Goal: Contribute content

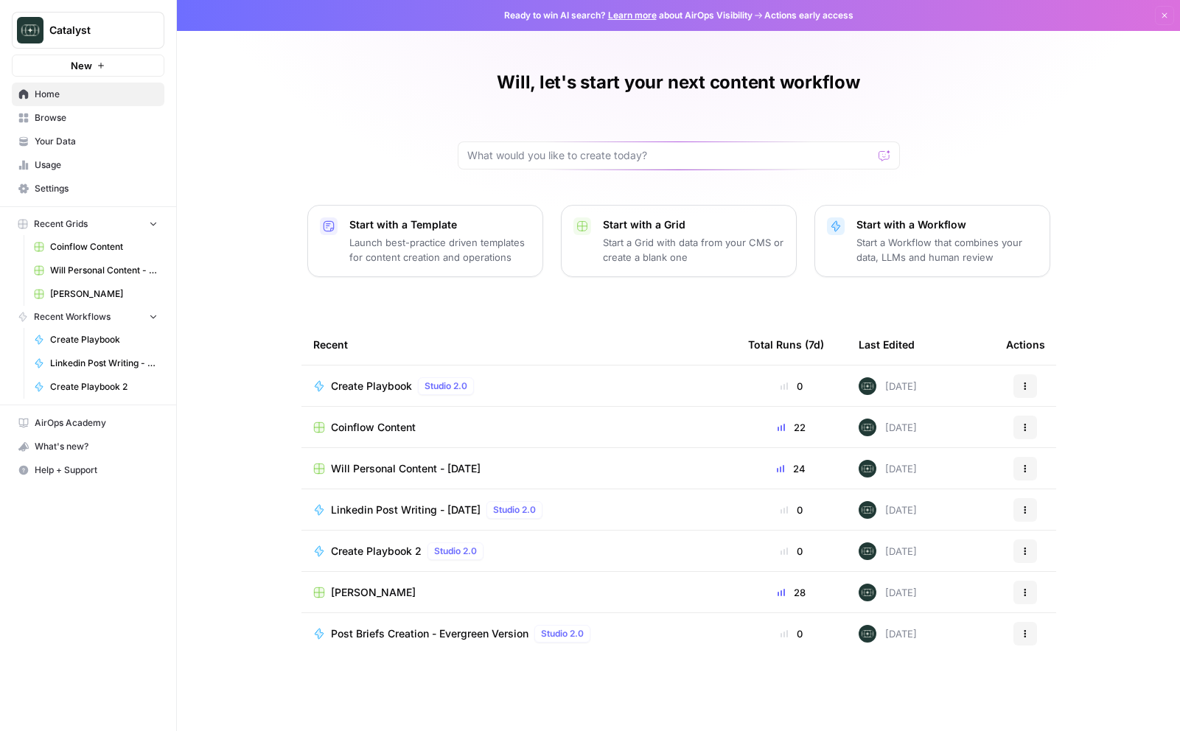
click at [419, 470] on span "Will Personal Content - [DATE]" at bounding box center [406, 468] width 150 height 15
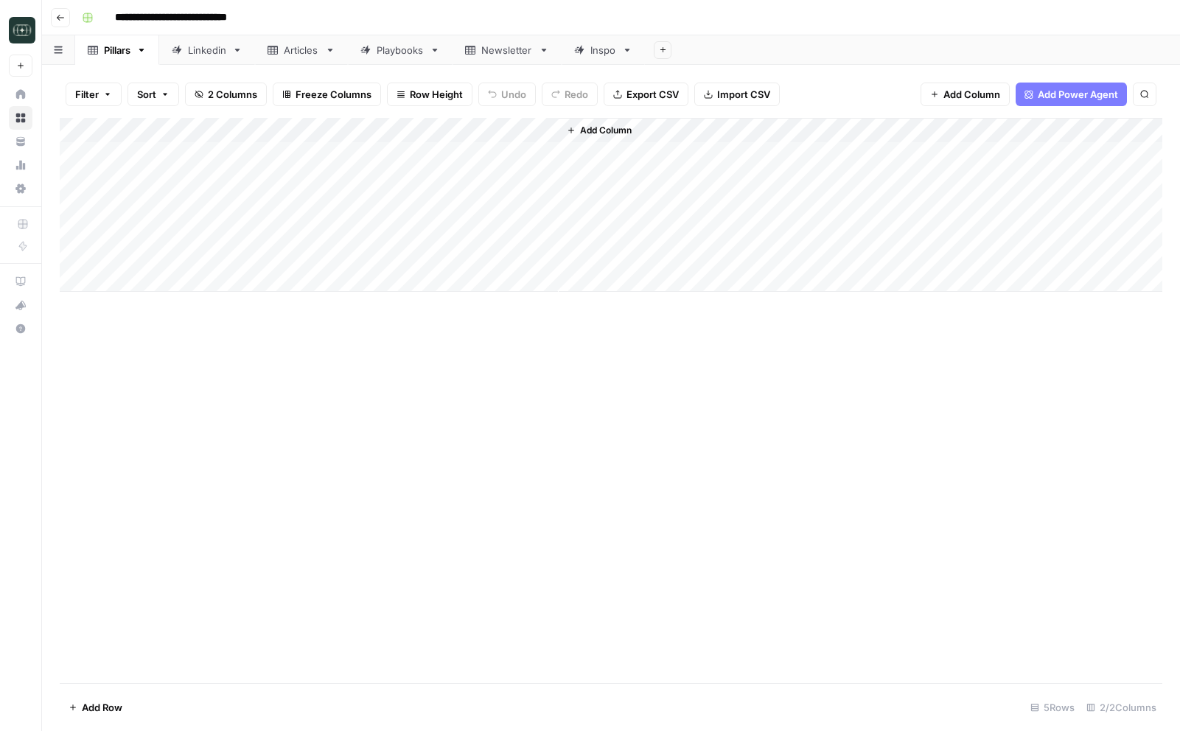
click at [235, 40] on link "Linkedin" at bounding box center [207, 49] width 96 height 29
click at [146, 55] on link "Pillars" at bounding box center [117, 49] width 84 height 29
click at [139, 48] on icon "button" at bounding box center [141, 50] width 10 height 10
click at [183, 133] on span "Delete Sheet" at bounding box center [202, 132] width 71 height 15
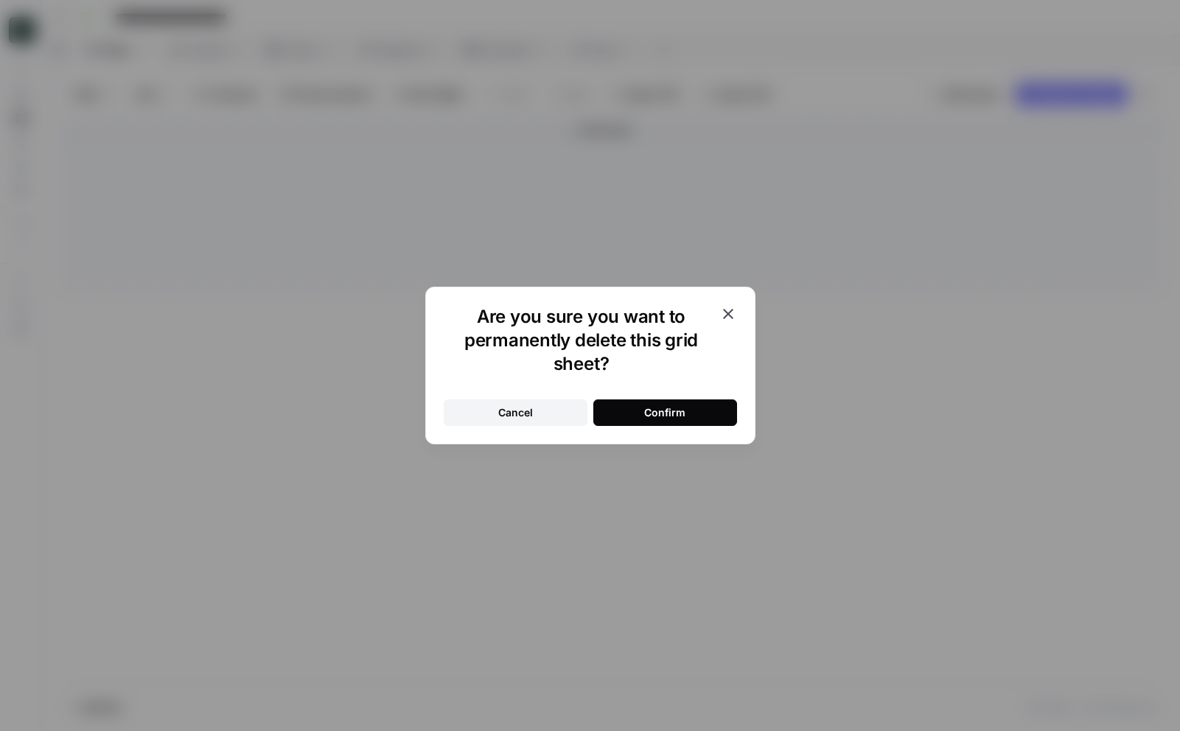
click at [686, 421] on button "Confirm" at bounding box center [665, 413] width 144 height 27
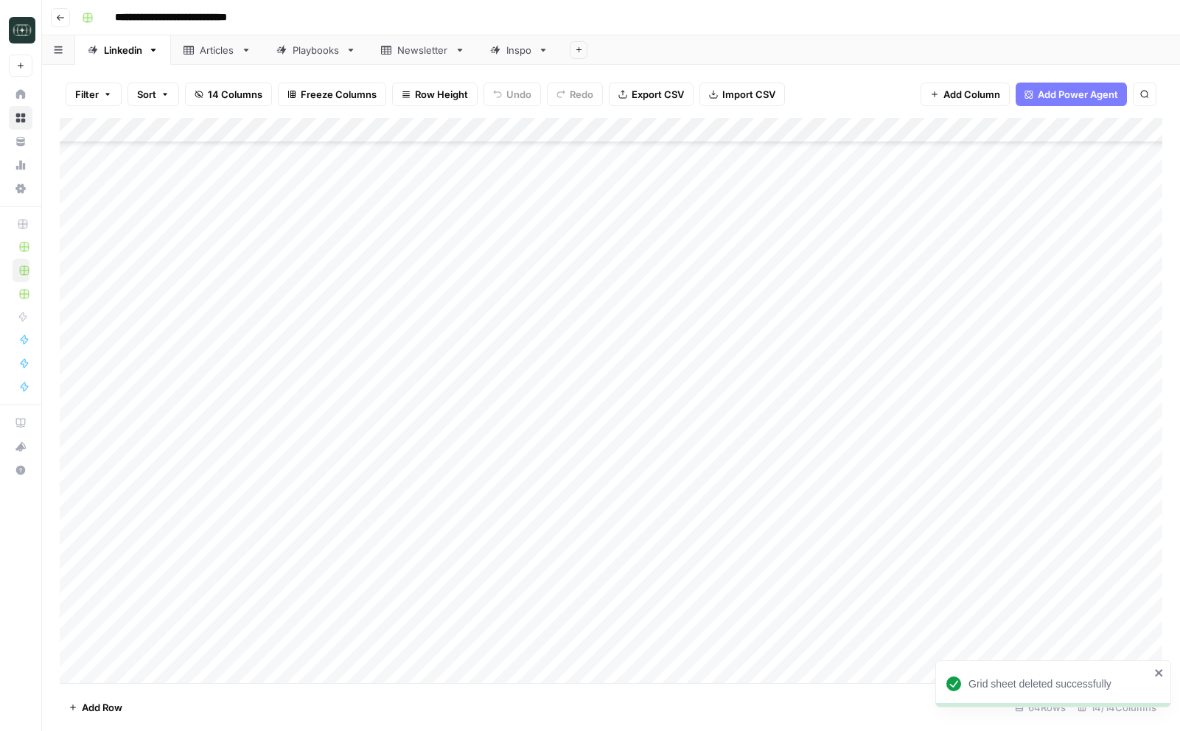
scroll to position [1087, 0]
click at [446, 673] on div "Add Column" at bounding box center [611, 400] width 1103 height 565
paste textarea "**********"
type textarea "**********"
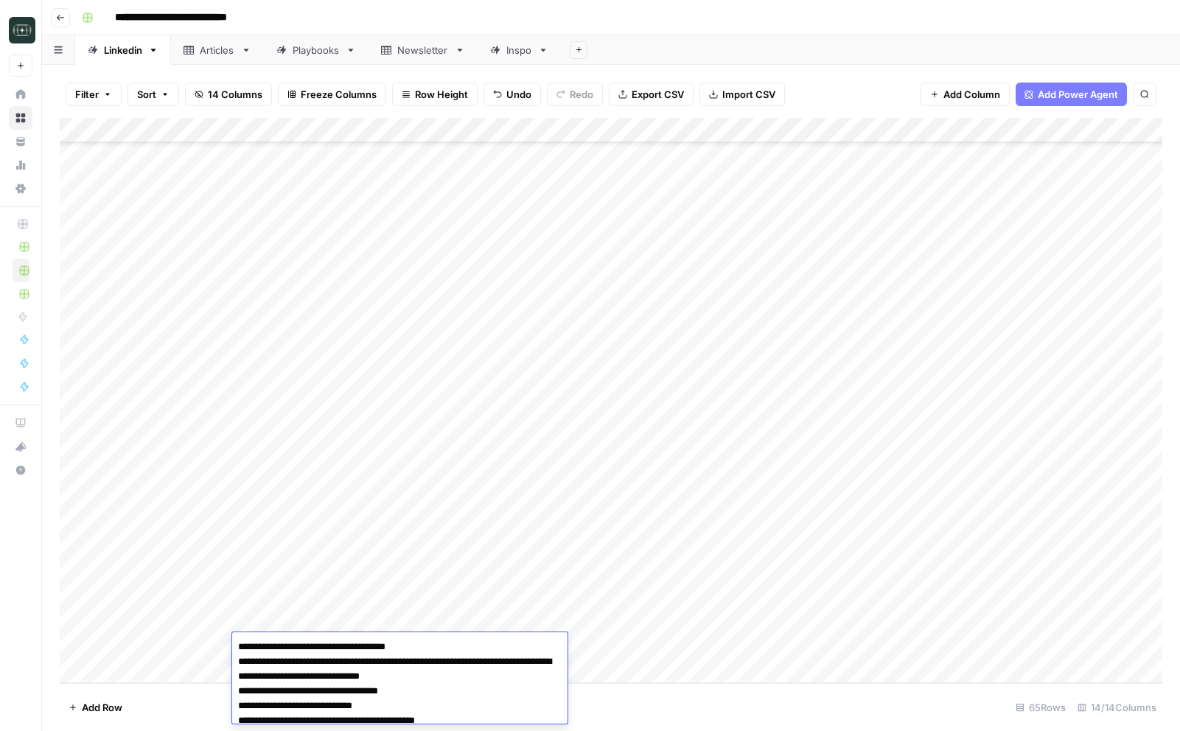
scroll to position [563, 0]
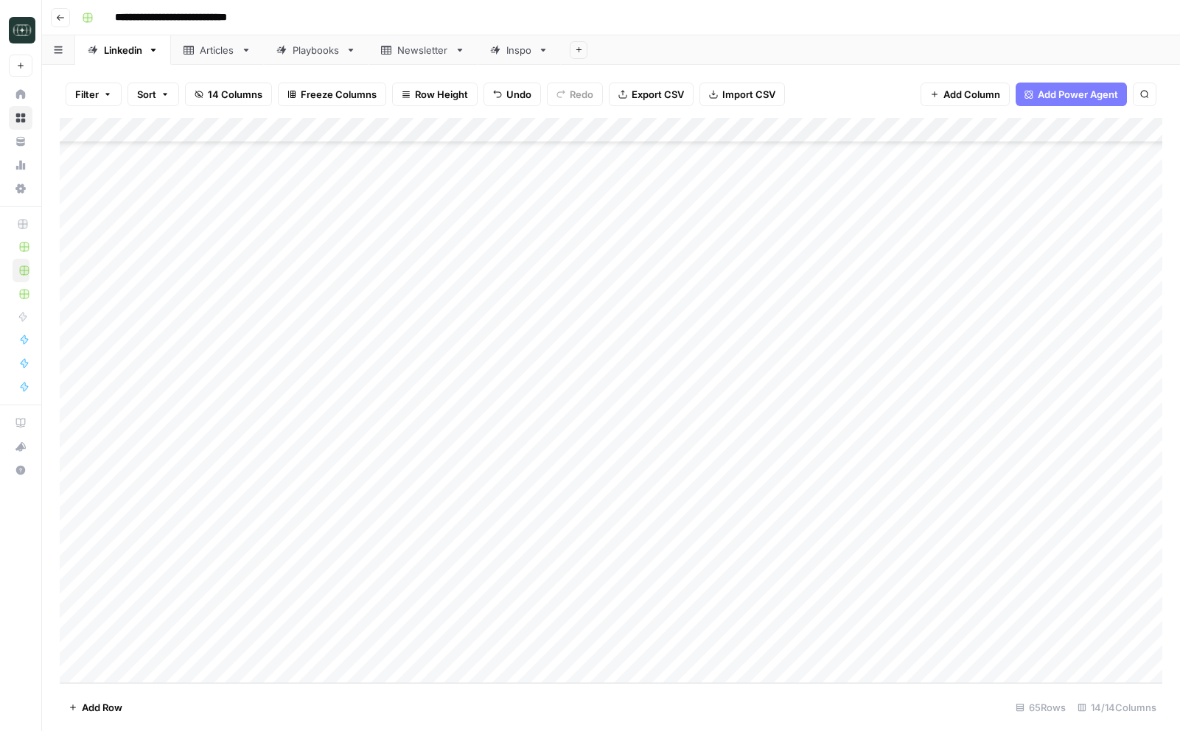
click at [709, 701] on footer "Add Row 65 Rows 14/14 Columns" at bounding box center [611, 707] width 1103 height 48
click at [597, 648] on div "Add Column" at bounding box center [611, 400] width 1103 height 565
type input "viral"
click at [599, 703] on button "Viral" at bounding box center [605, 703] width 32 height 18
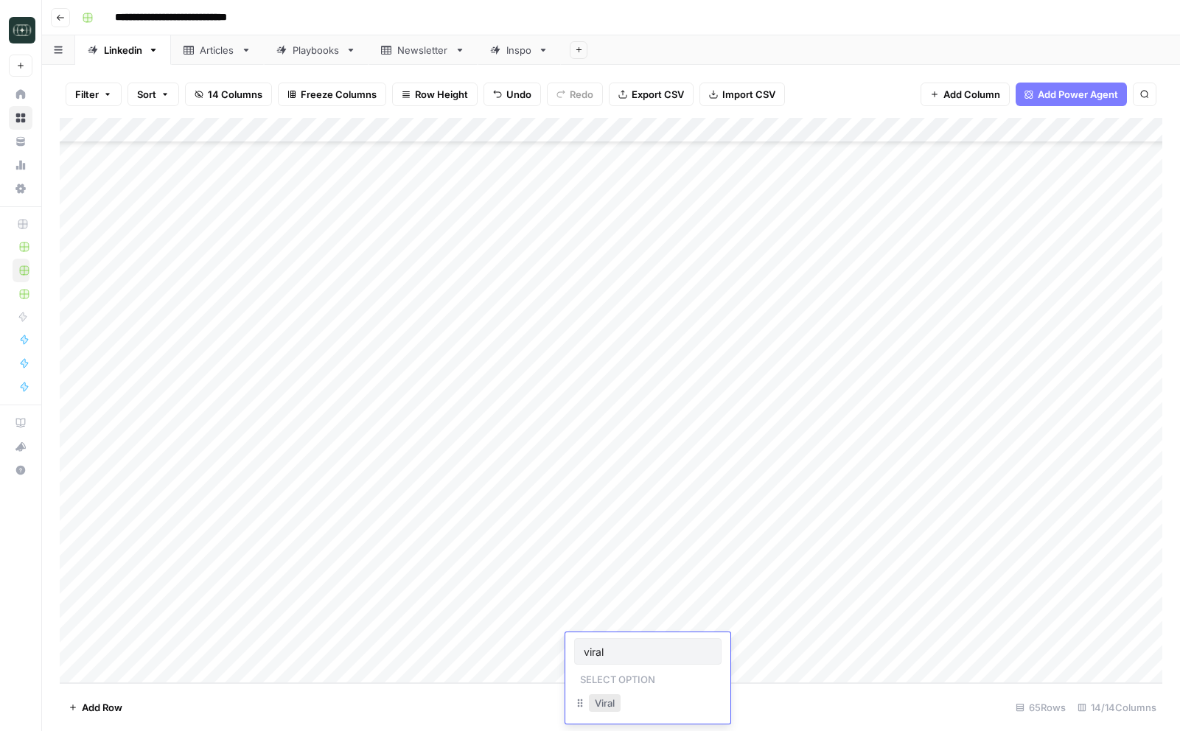
scroll to position [0, 0]
click at [732, 646] on div "Add Column" at bounding box center [611, 400] width 1103 height 565
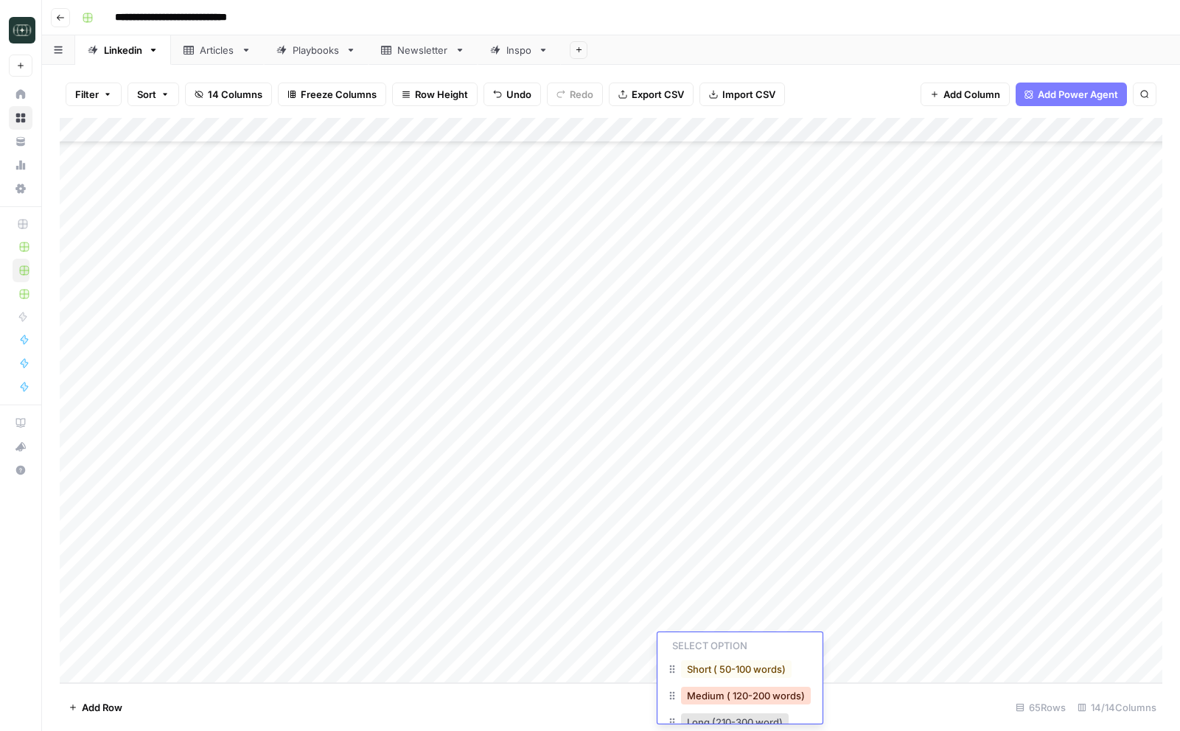
scroll to position [32, 0]
click at [722, 694] on button "Medium ( 120-200 words)" at bounding box center [746, 697] width 130 height 18
click at [862, 650] on div "Add Column" at bounding box center [611, 400] width 1103 height 565
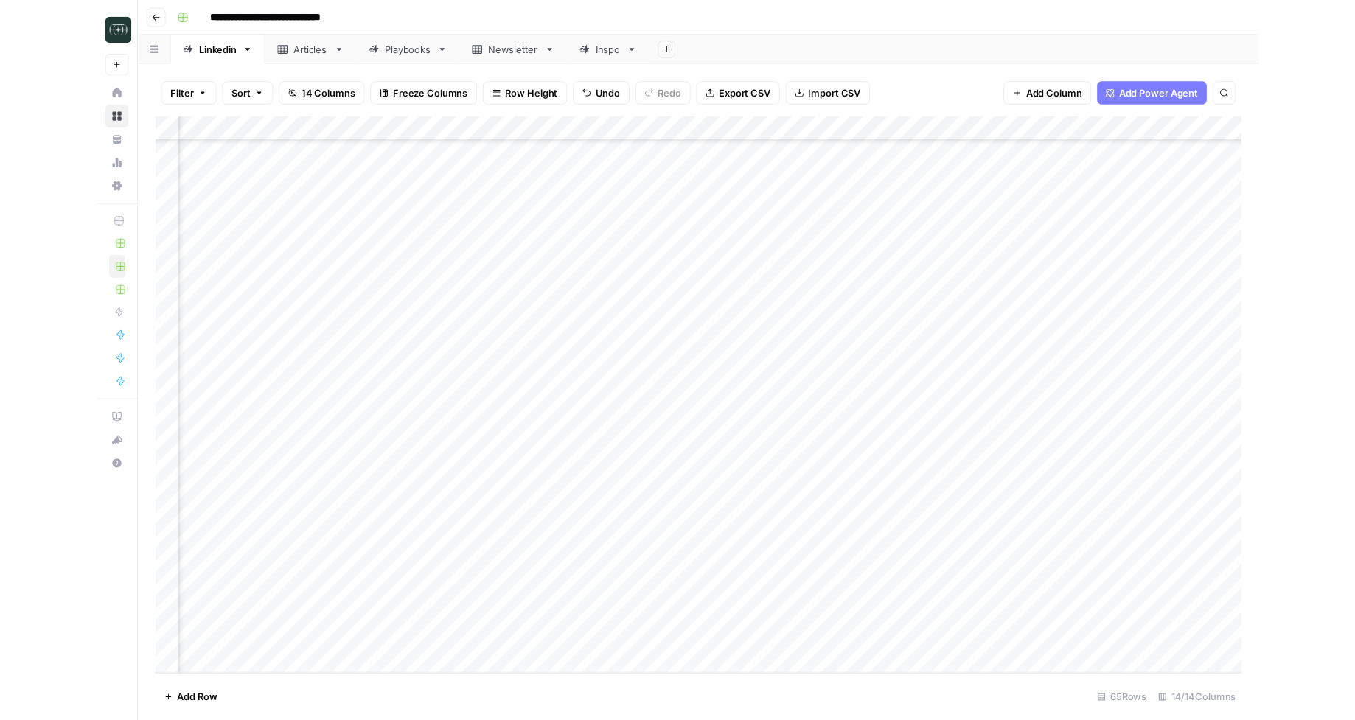
scroll to position [1112, 125]
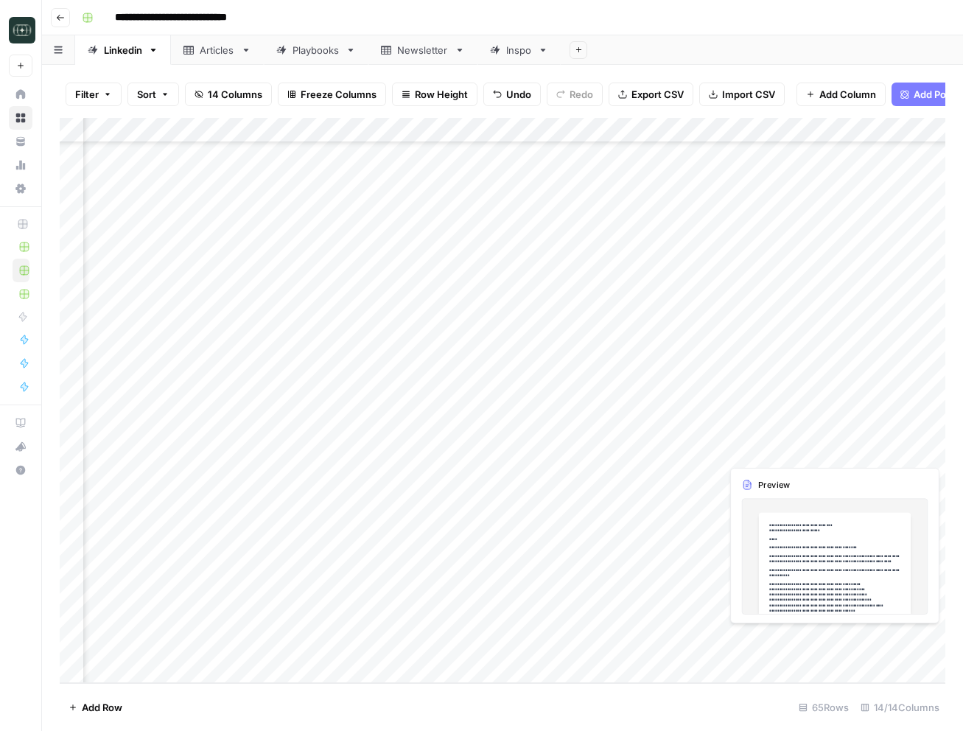
click at [871, 642] on div "Add Column" at bounding box center [503, 400] width 886 height 565
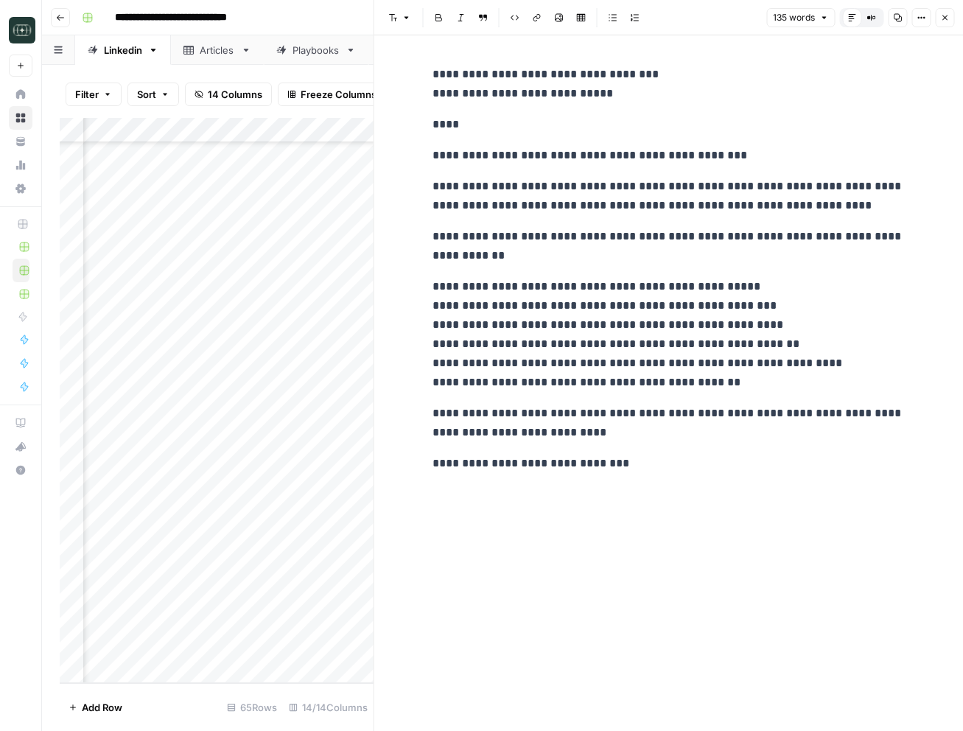
click at [943, 21] on icon "button" at bounding box center [945, 17] width 9 height 9
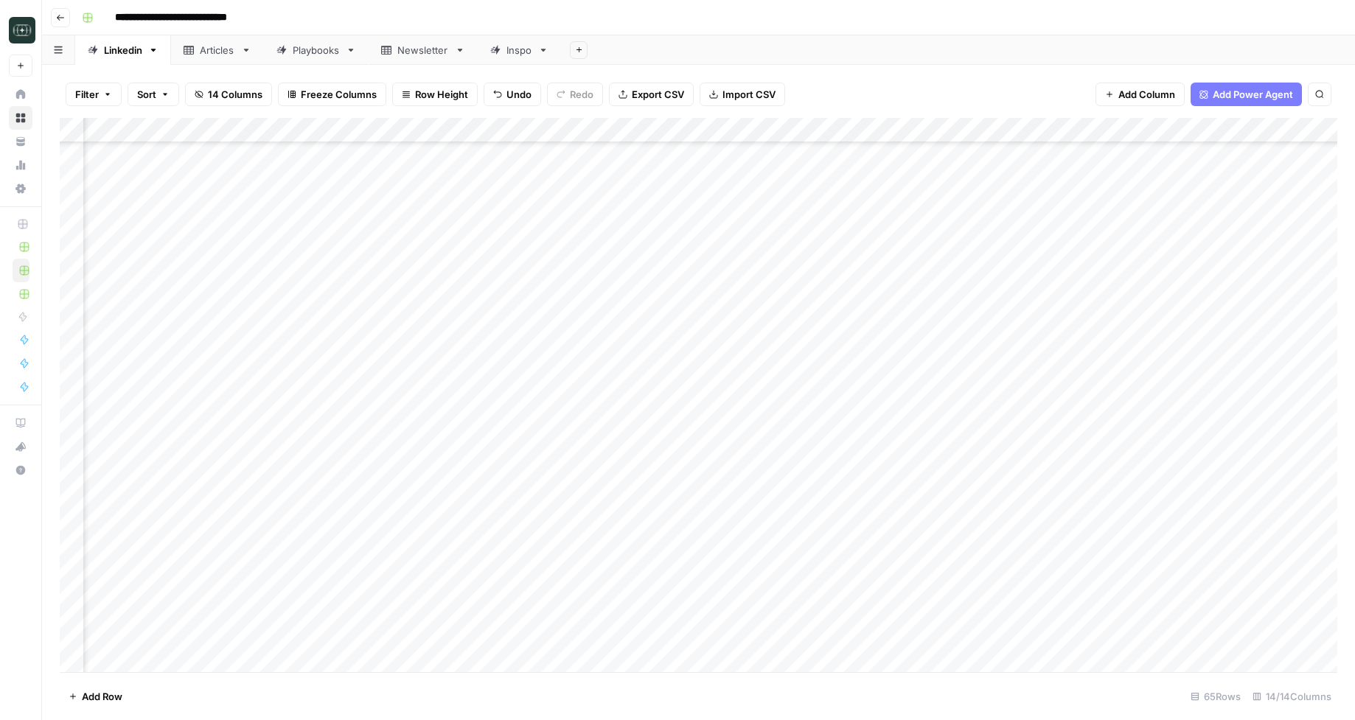
scroll to position [1123, 125]
click at [382, 649] on div "Add Column" at bounding box center [698, 395] width 1277 height 554
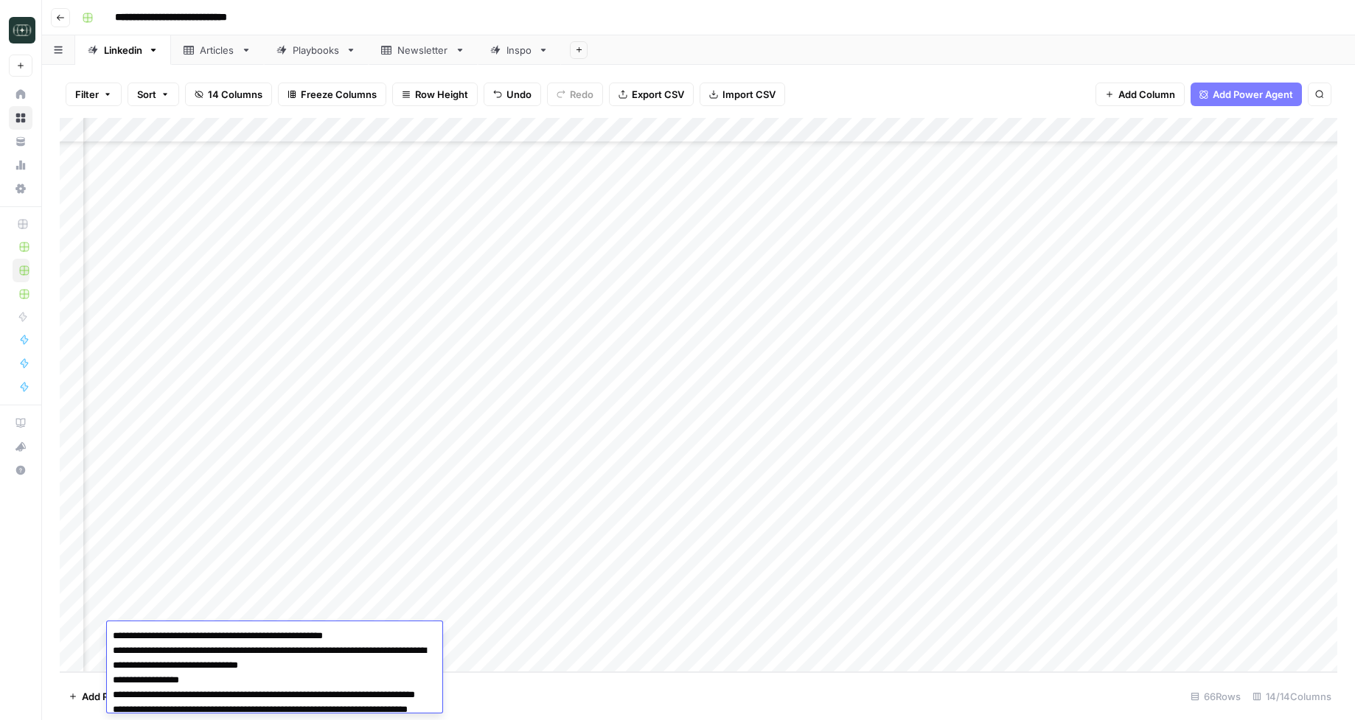
scroll to position [313, 0]
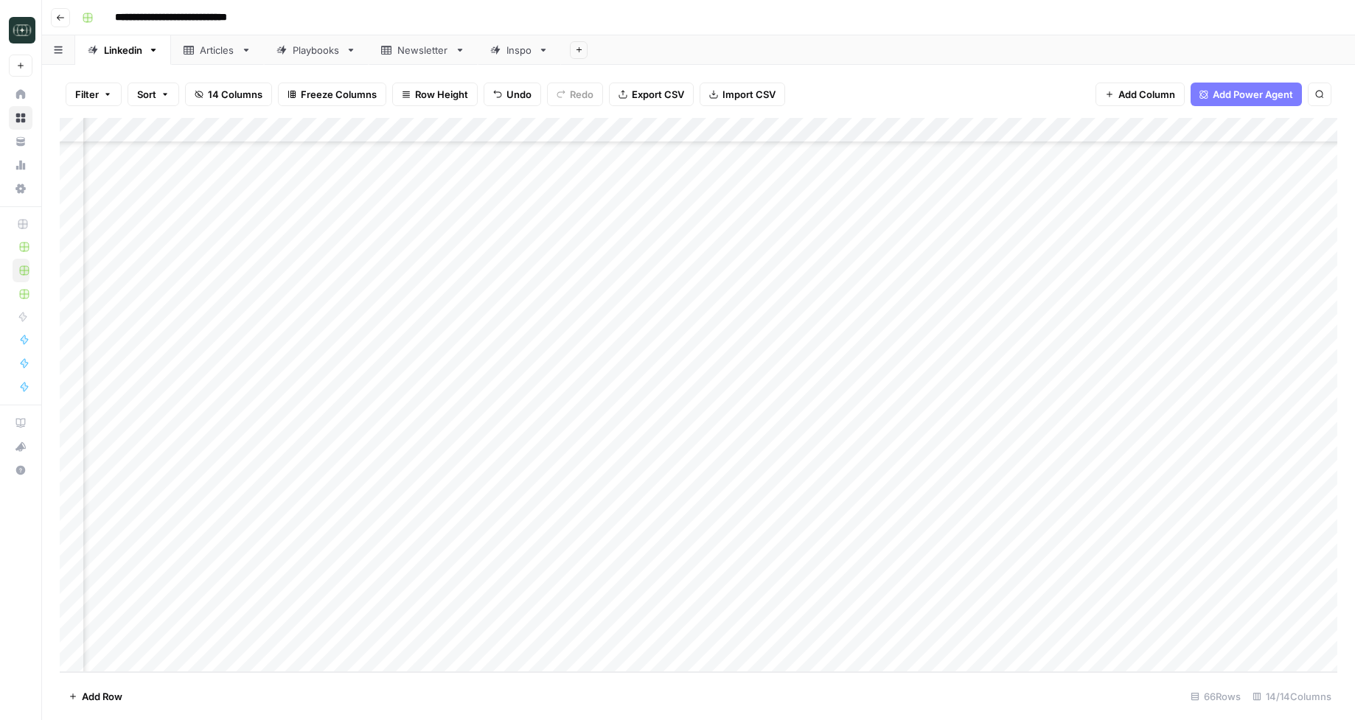
click at [400, 635] on div "Add Column" at bounding box center [698, 395] width 1277 height 554
type textarea "**********"
click at [468, 632] on div "Add Column" at bounding box center [698, 395] width 1277 height 554
type input "viral"
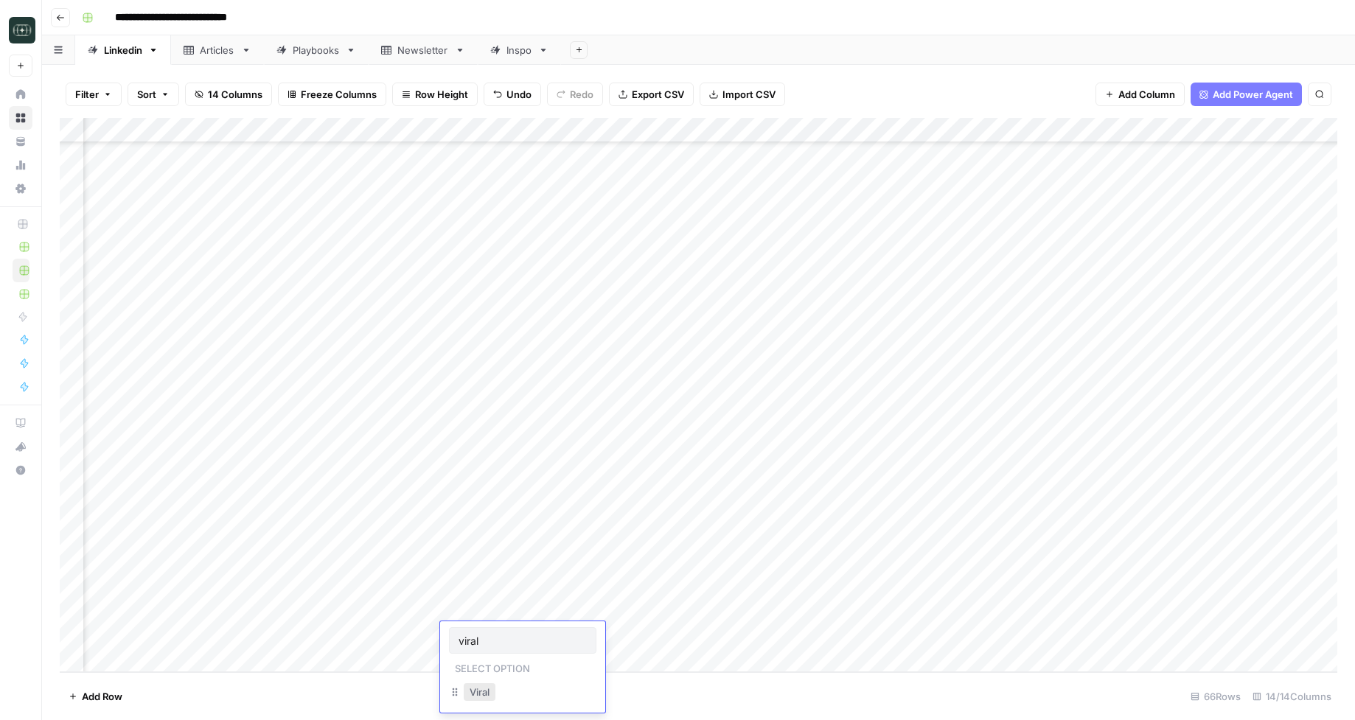
click at [489, 695] on button "Viral" at bounding box center [480, 692] width 32 height 18
click at [623, 636] on div "Add Column" at bounding box center [698, 395] width 1277 height 554
click at [613, 687] on button "Medium ( 120-200 words)" at bounding box center [621, 686] width 130 height 18
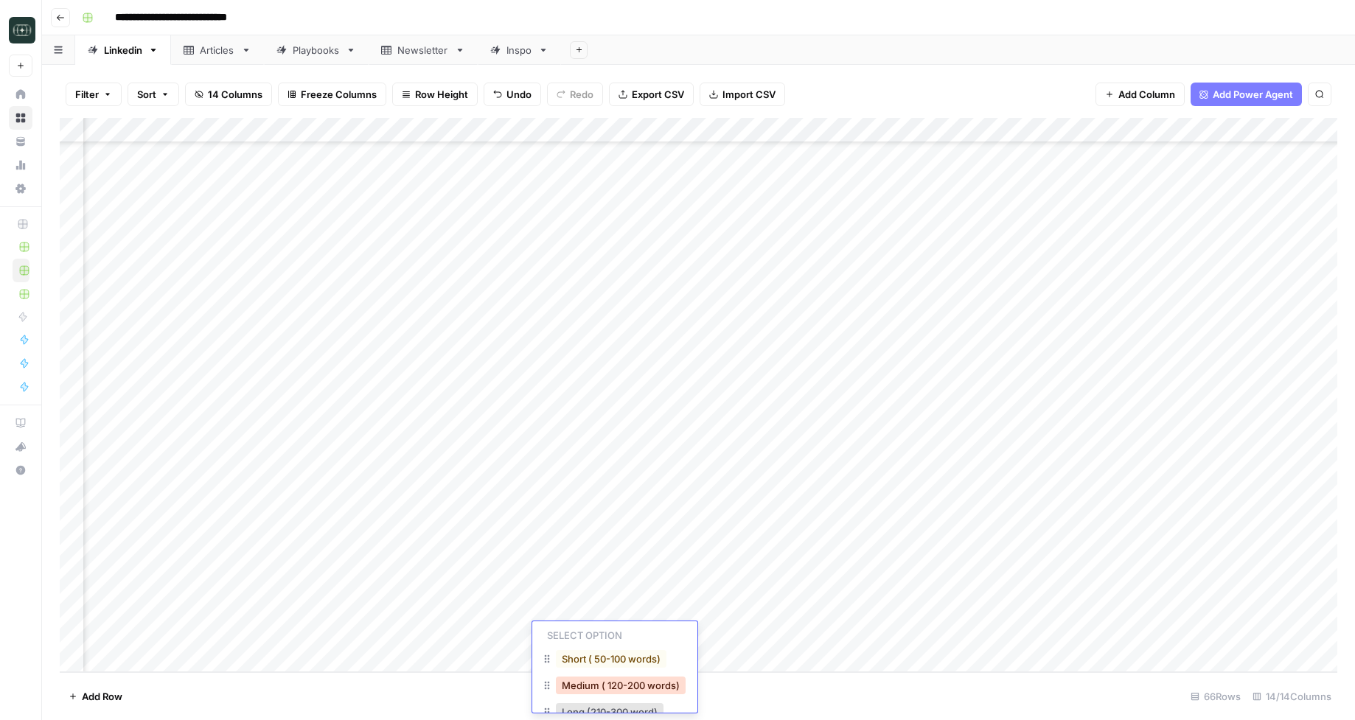
scroll to position [0, 0]
click at [728, 633] on div "Add Column" at bounding box center [698, 395] width 1277 height 554
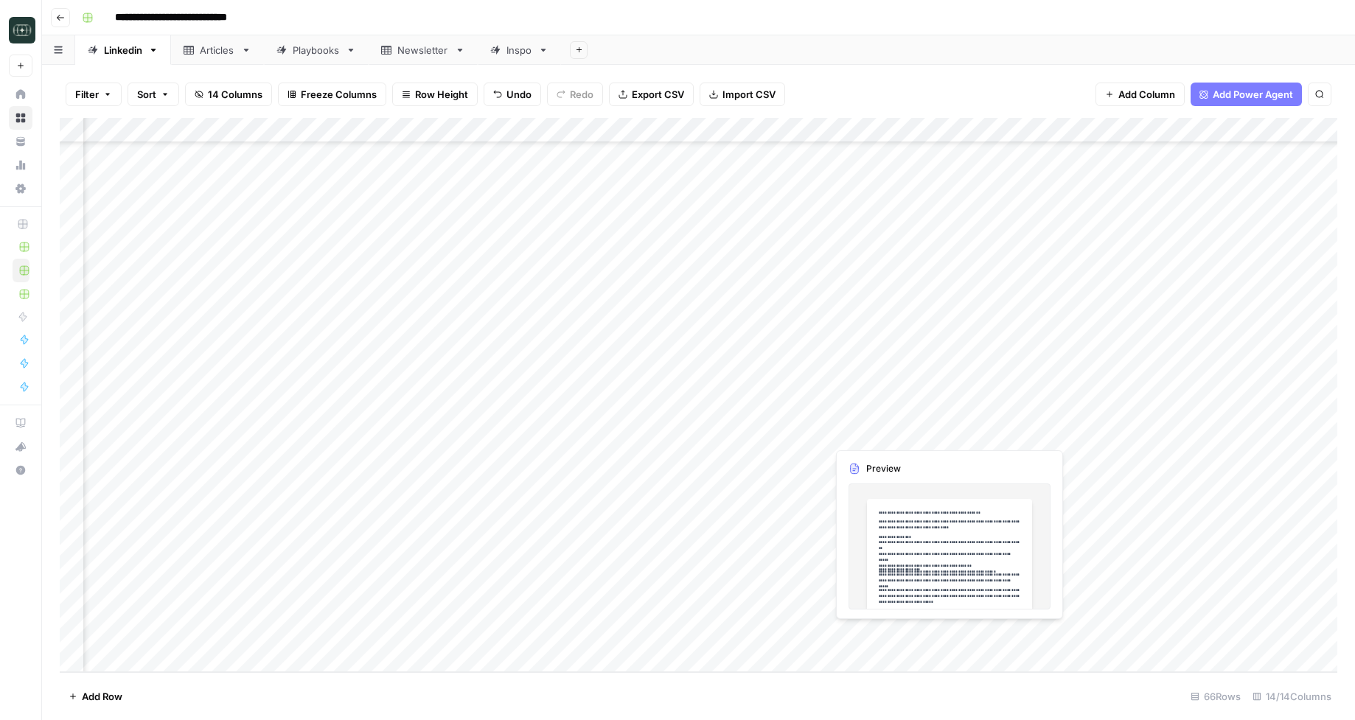
click at [841, 635] on div "Add Column" at bounding box center [698, 395] width 1277 height 554
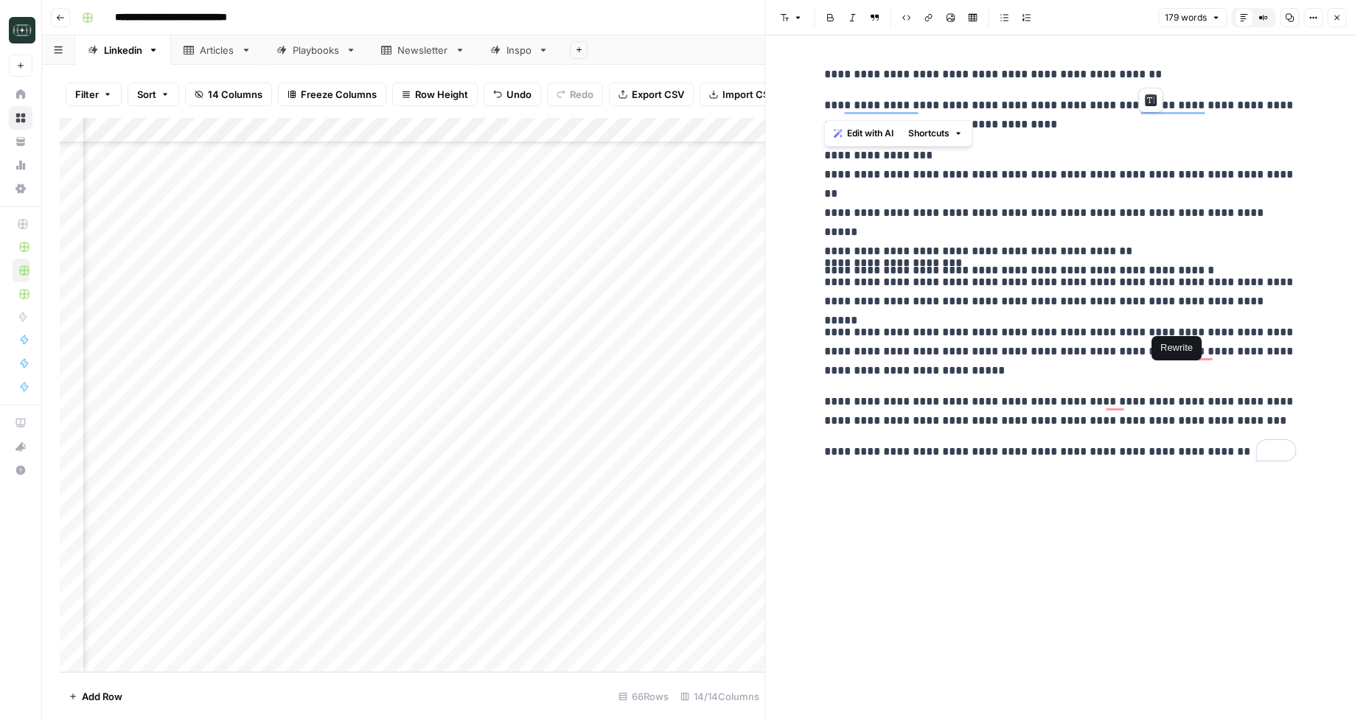
drag, startPoint x: 827, startPoint y: 106, endPoint x: 1146, endPoint y: 321, distance: 384.5
click at [1146, 321] on div "**********" at bounding box center [1059, 263] width 489 height 408
click at [1030, 354] on p "**********" at bounding box center [1060, 351] width 472 height 57
drag, startPoint x: 1163, startPoint y: 418, endPoint x: 825, endPoint y: 78, distance: 479.5
click at [825, 78] on div "**********" at bounding box center [1059, 263] width 489 height 408
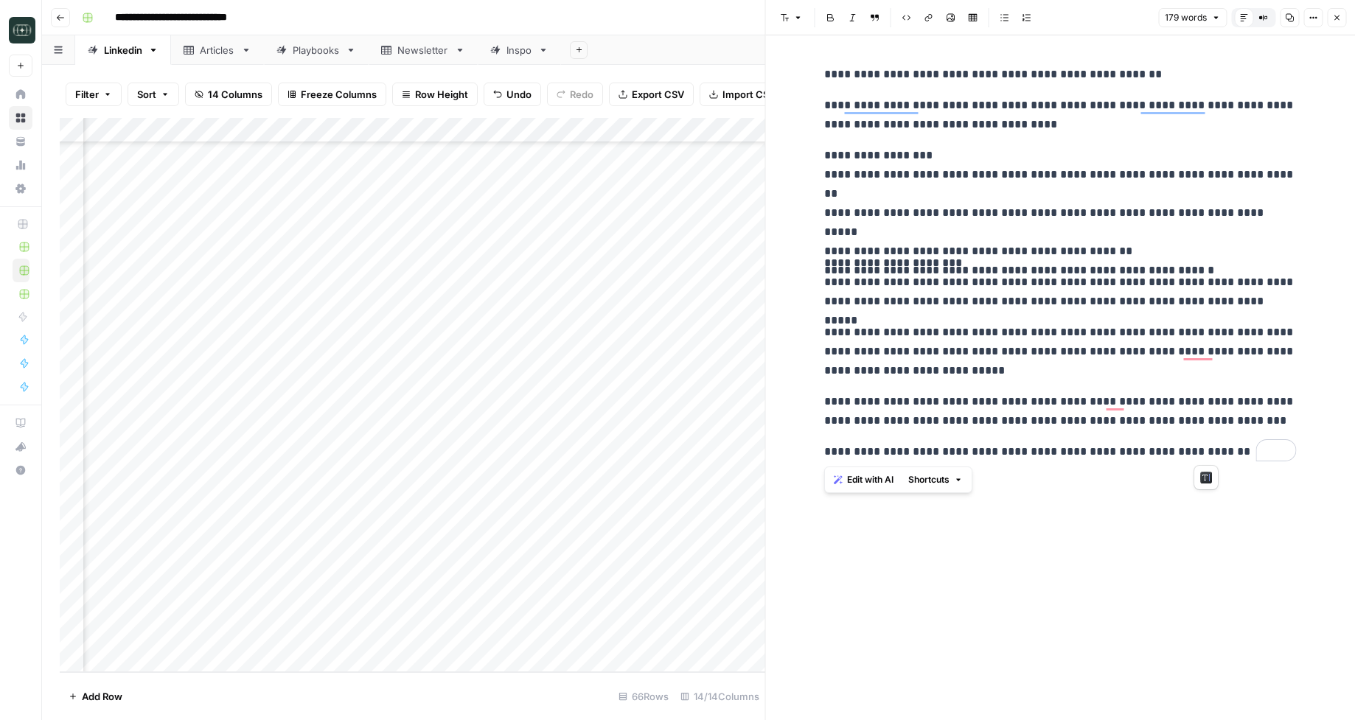
copy div "**********"
click at [1050, 370] on p "**********" at bounding box center [1060, 351] width 472 height 57
drag, startPoint x: 1346, startPoint y: 21, endPoint x: 1333, endPoint y: 21, distance: 12.6
click at [1179, 21] on header "Font style Bold Italic Block quote Code block Link Image Insert Table Bulleted …" at bounding box center [1061, 17] width 590 height 35
drag, startPoint x: 1333, startPoint y: 21, endPoint x: 1311, endPoint y: 0, distance: 30.2
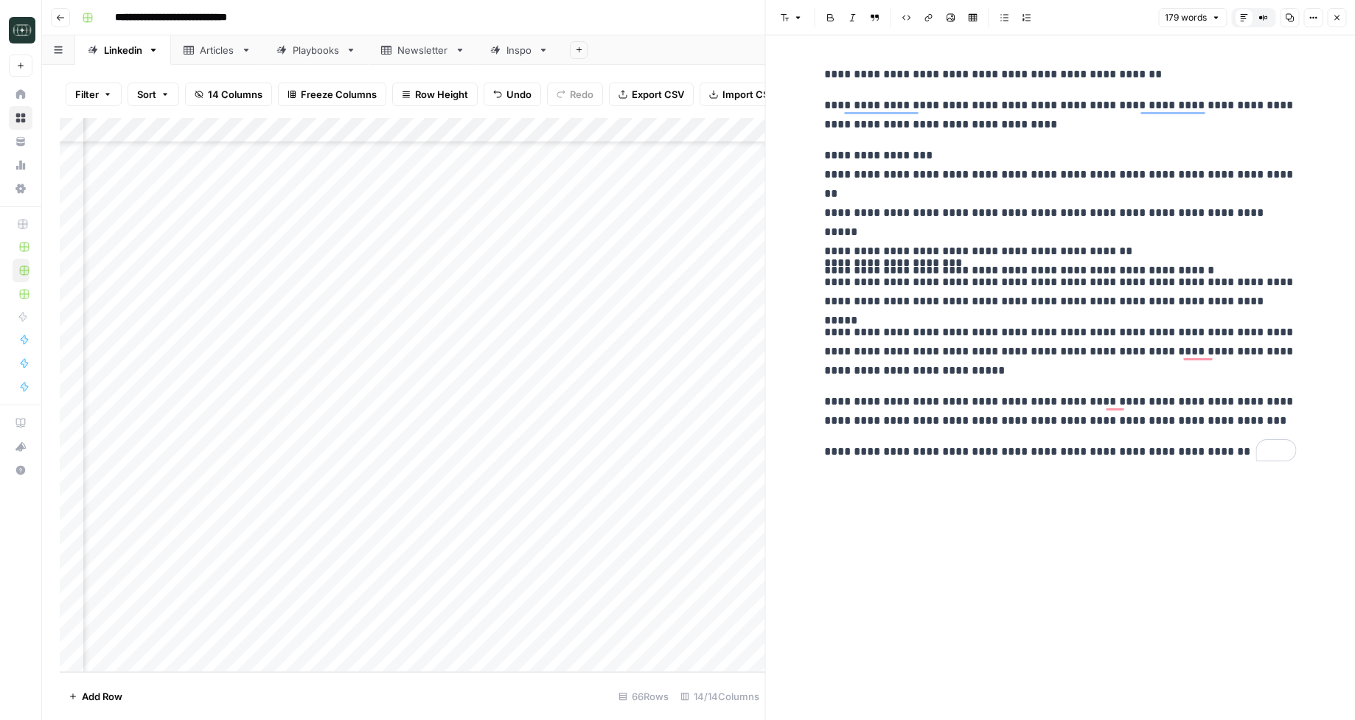
click at [1179, 19] on icon "button" at bounding box center [1336, 17] width 9 height 9
